Goal: Unclear

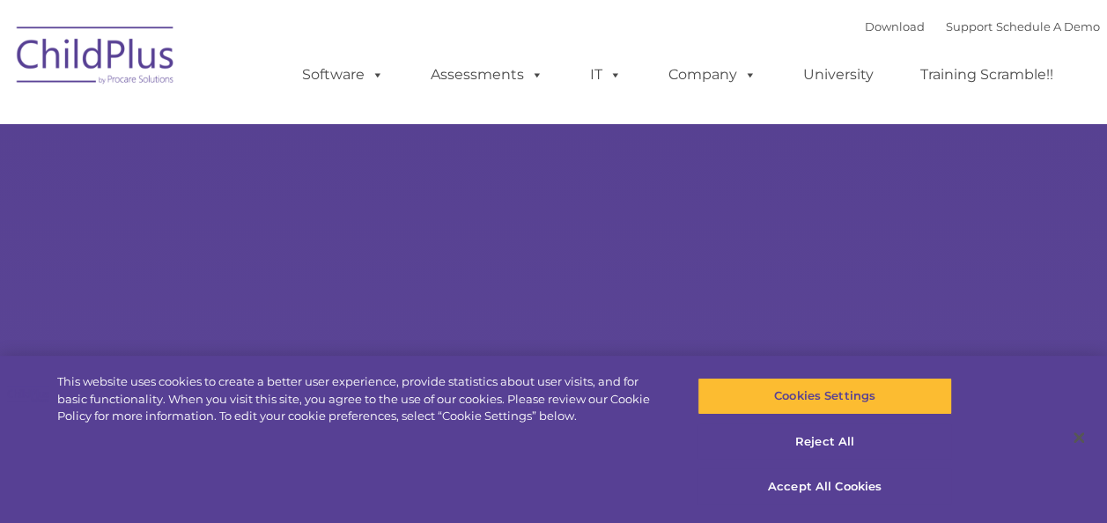
select select "MEDIUM"
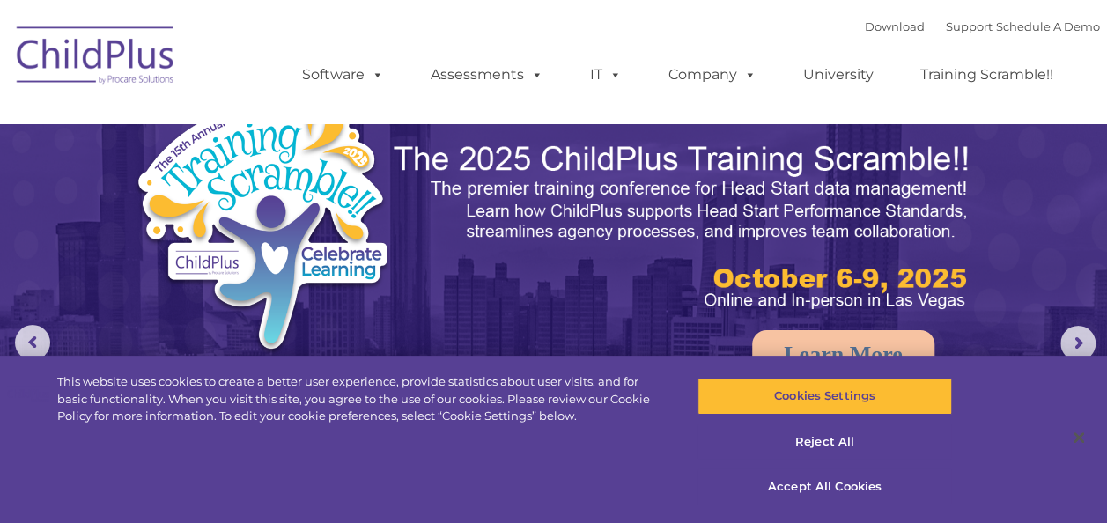
click at [1007, 164] on img at bounding box center [553, 348] width 1107 height 697
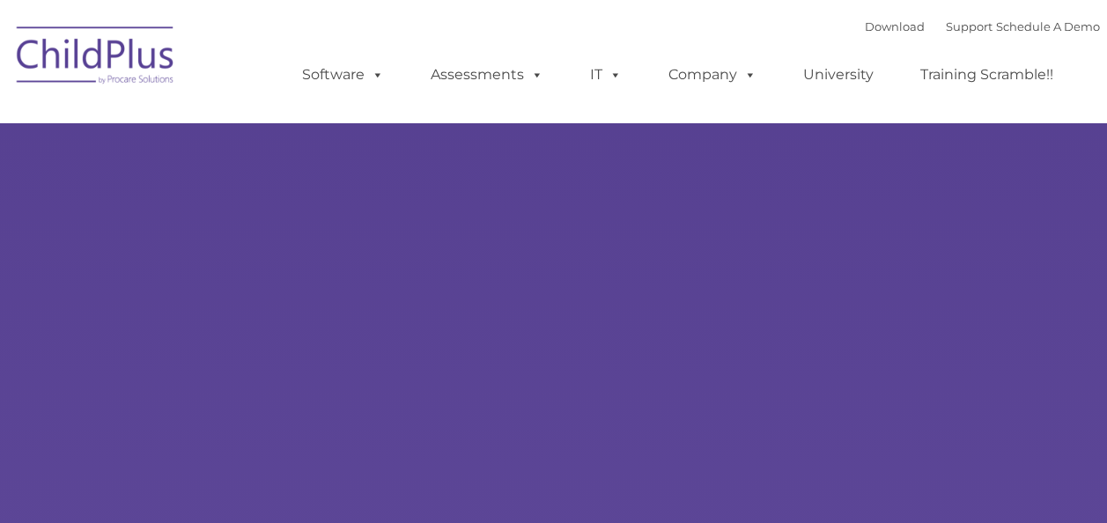
type input ""
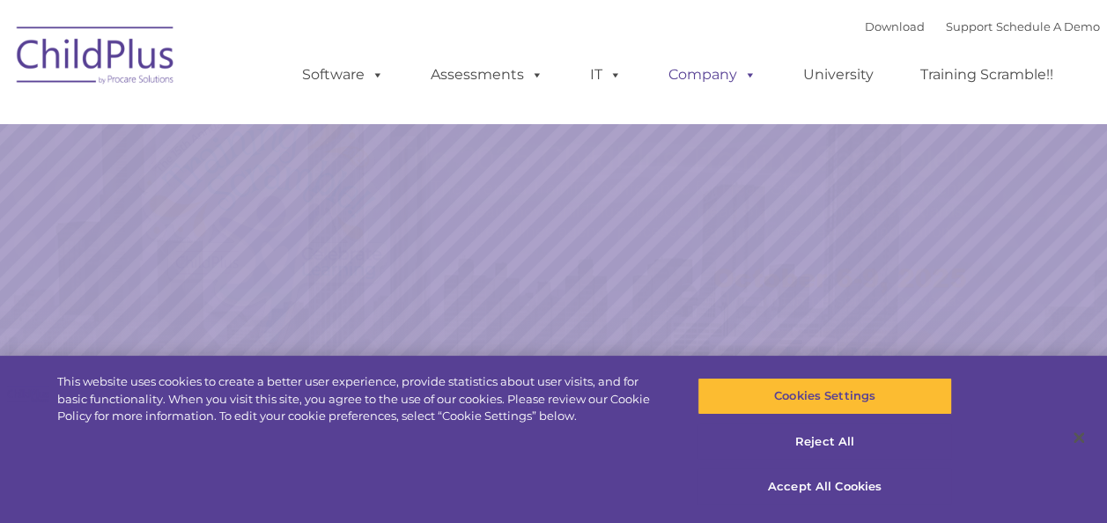
select select "MEDIUM"
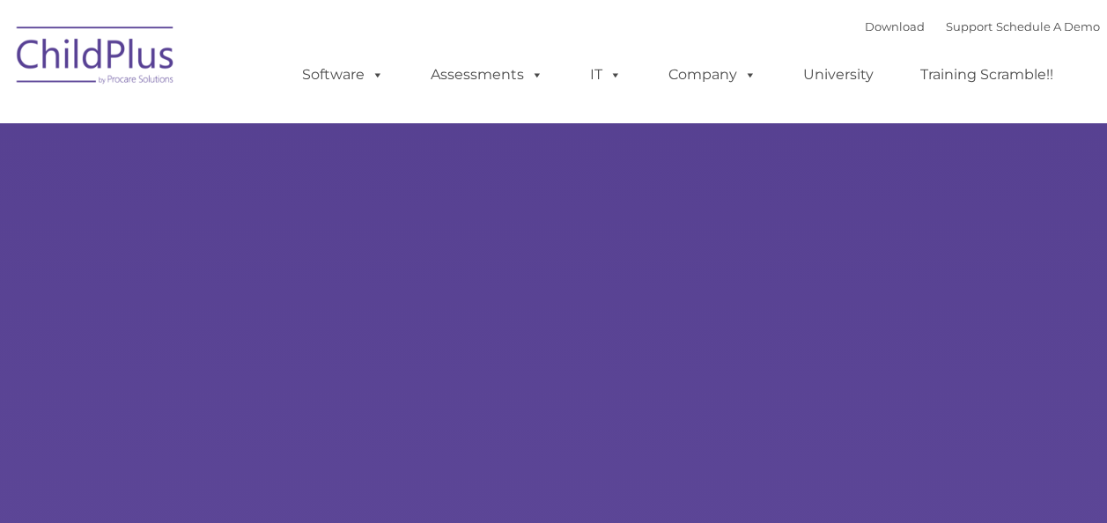
type input ""
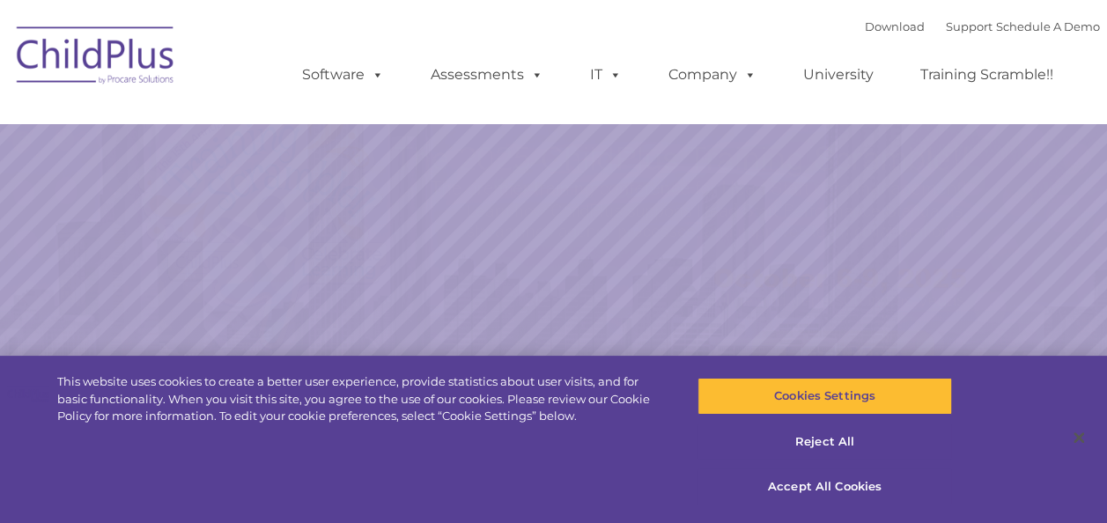
select select "MEDIUM"
